Goal: Check status

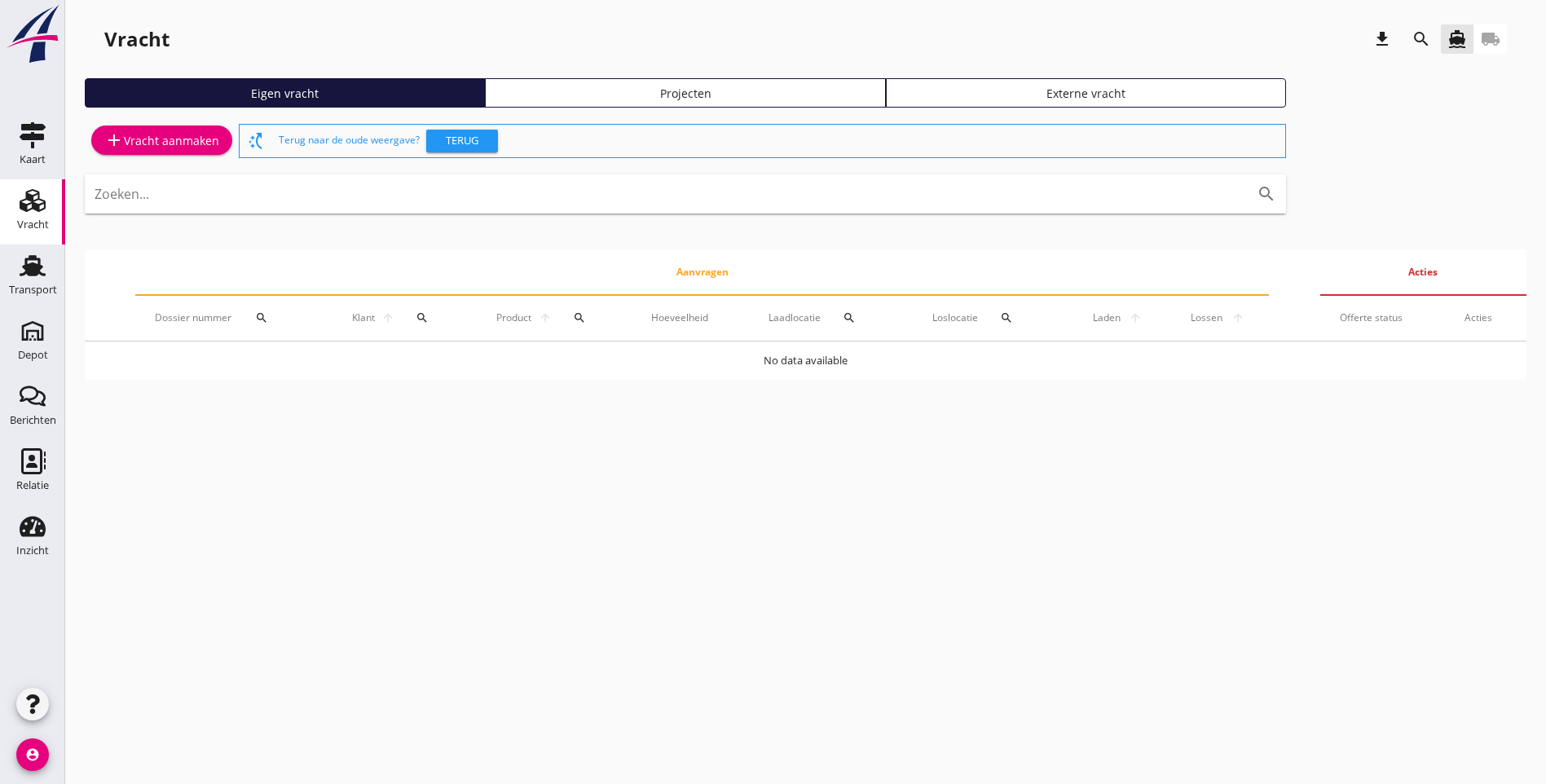
drag, startPoint x: 37, startPoint y: 264, endPoint x: 1320, endPoint y: 208, distance: 1284.2
click at [37, 264] on use at bounding box center [32, 265] width 26 height 21
click at [30, 277] on icon "Transport" at bounding box center [32, 265] width 26 height 26
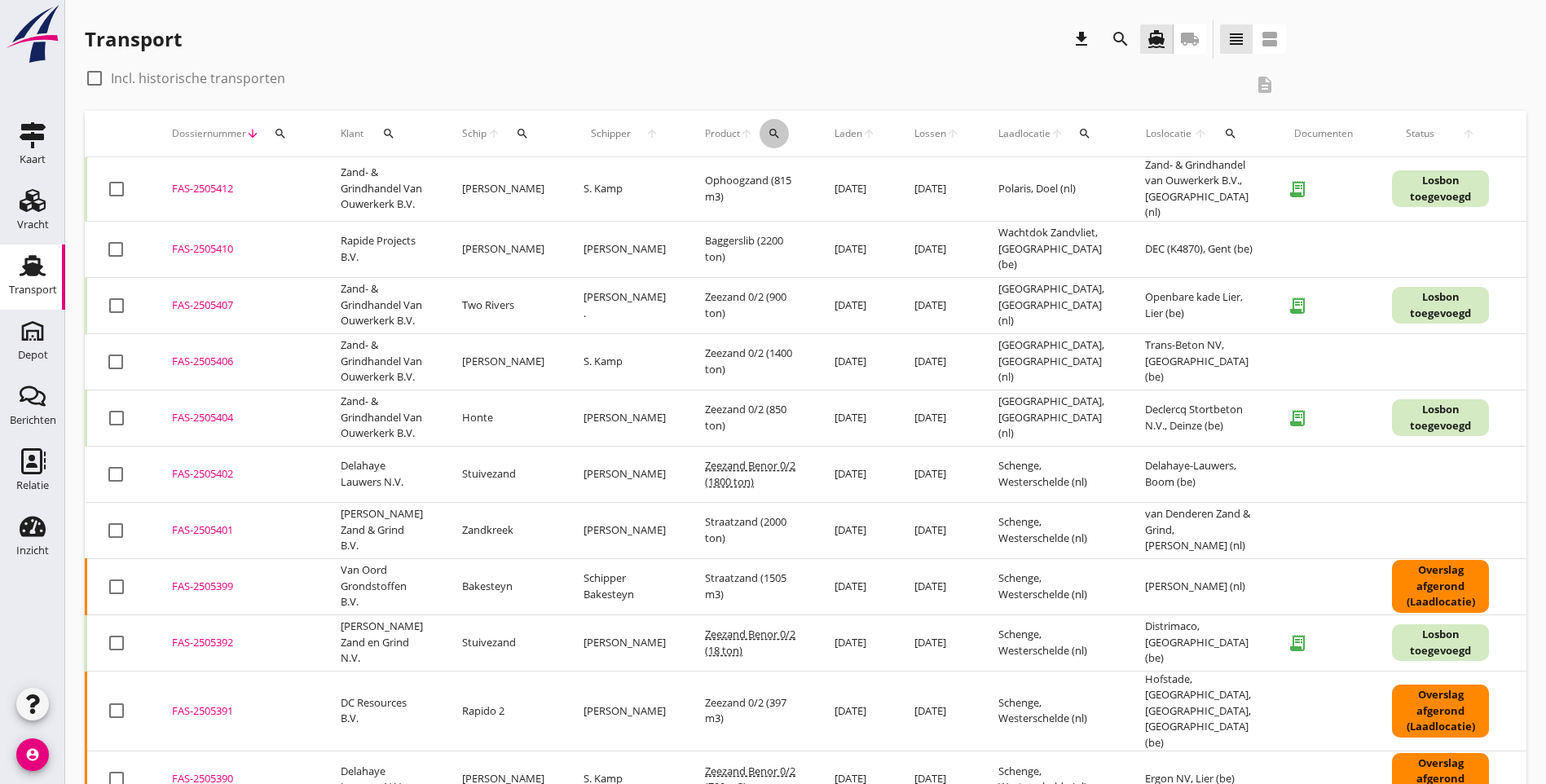
click at [768, 133] on icon "search" at bounding box center [774, 134] width 13 height 13
click at [737, 185] on input "Zoeken op product..." at bounding box center [803, 181] width 169 height 26
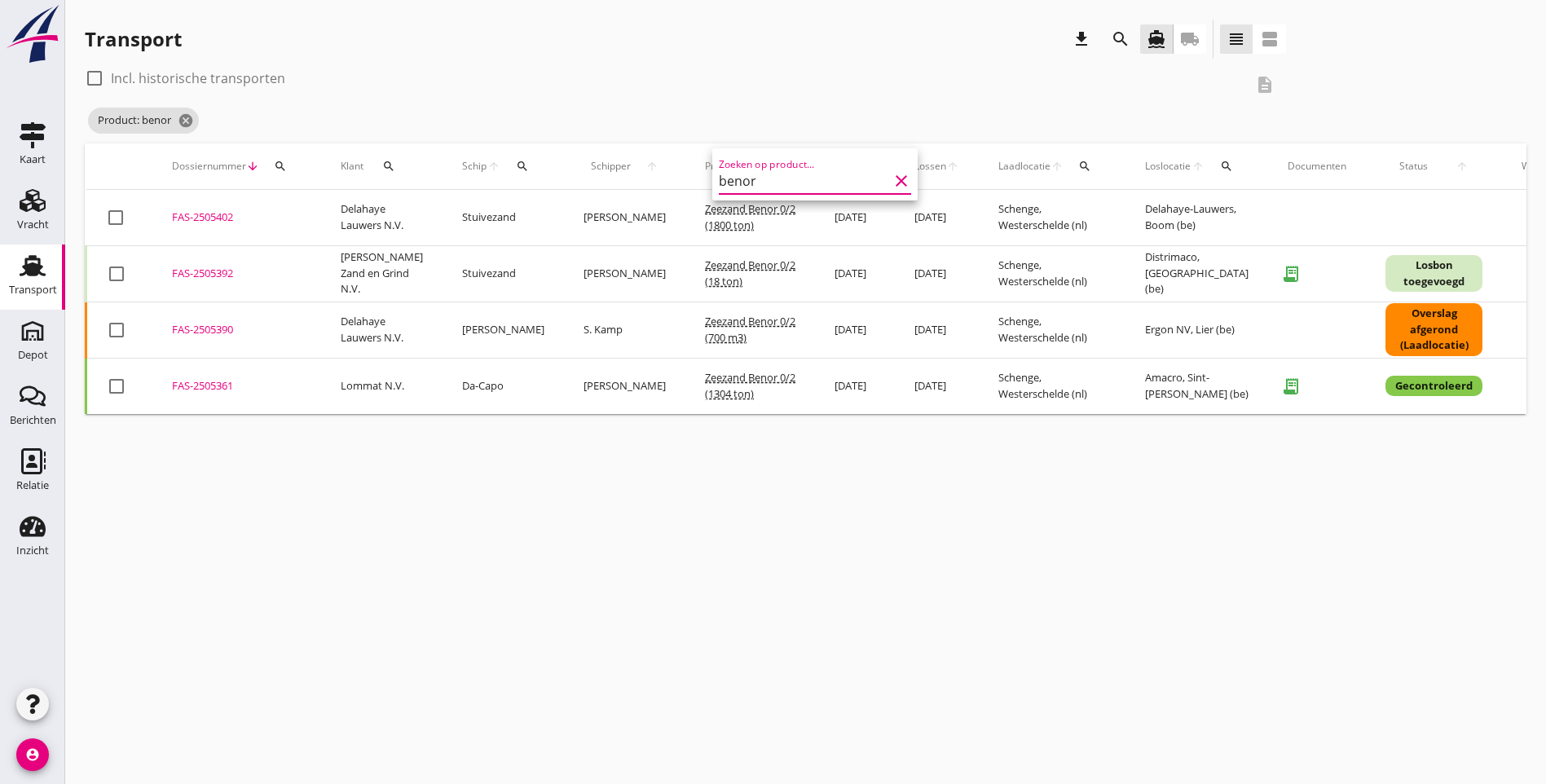
type input "benor"
click at [94, 75] on div at bounding box center [94, 78] width 28 height 28
checkbox input "true"
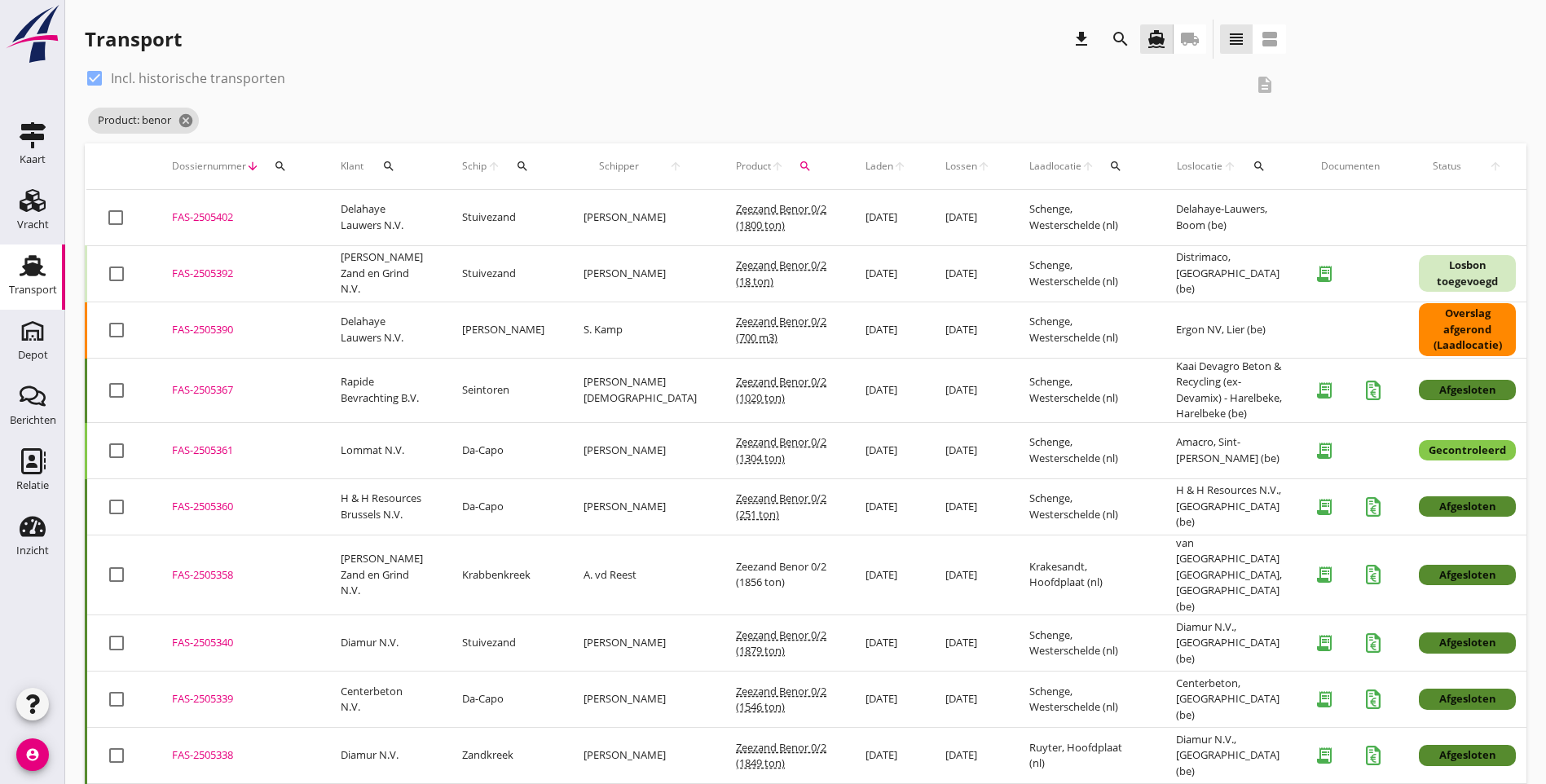
drag, startPoint x: 1190, startPoint y: 340, endPoint x: 169, endPoint y: 221, distance: 1027.9
click at [169, 221] on tbody "check_box_outline_blank FAS-2505402 upload_file Drop hier uw bestand om het aan…" at bounding box center [913, 784] width 1654 height 1188
copy tbody "FAS-2505402 upload_file Drop hier uw bestand om het aan het dossier toe te voeg…"
click at [1288, 90] on div "check_box Incl. historische transporten description Product: benor cancel" at bounding box center [805, 104] width 1441 height 78
drag, startPoint x: 190, startPoint y: 120, endPoint x: 1501, endPoint y: 575, distance: 1387.7
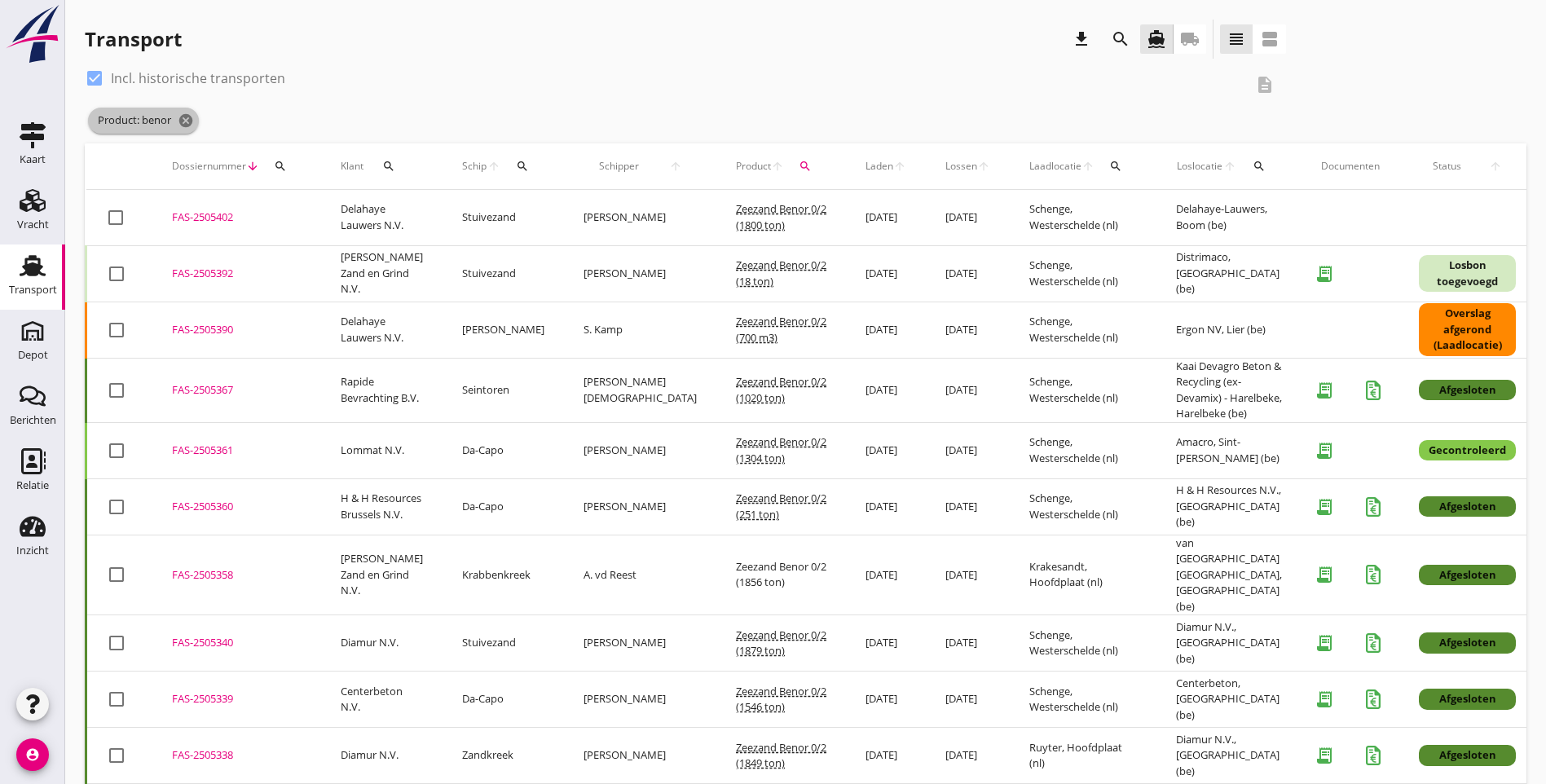
click at [190, 120] on icon "cancel" at bounding box center [185, 120] width 16 height 16
